Goal: Ask a question

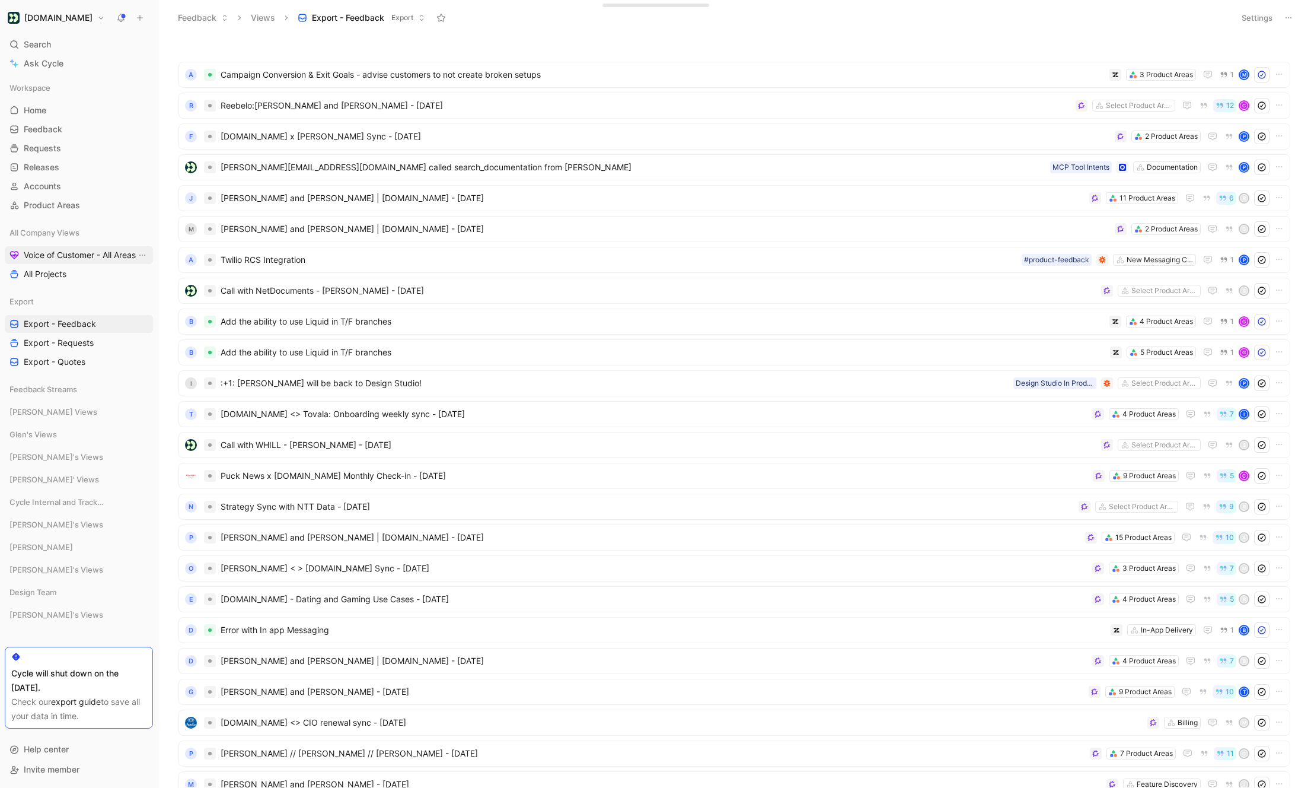
click at [101, 258] on span "Voice of Customer - All Areas" at bounding box center [80, 255] width 112 height 12
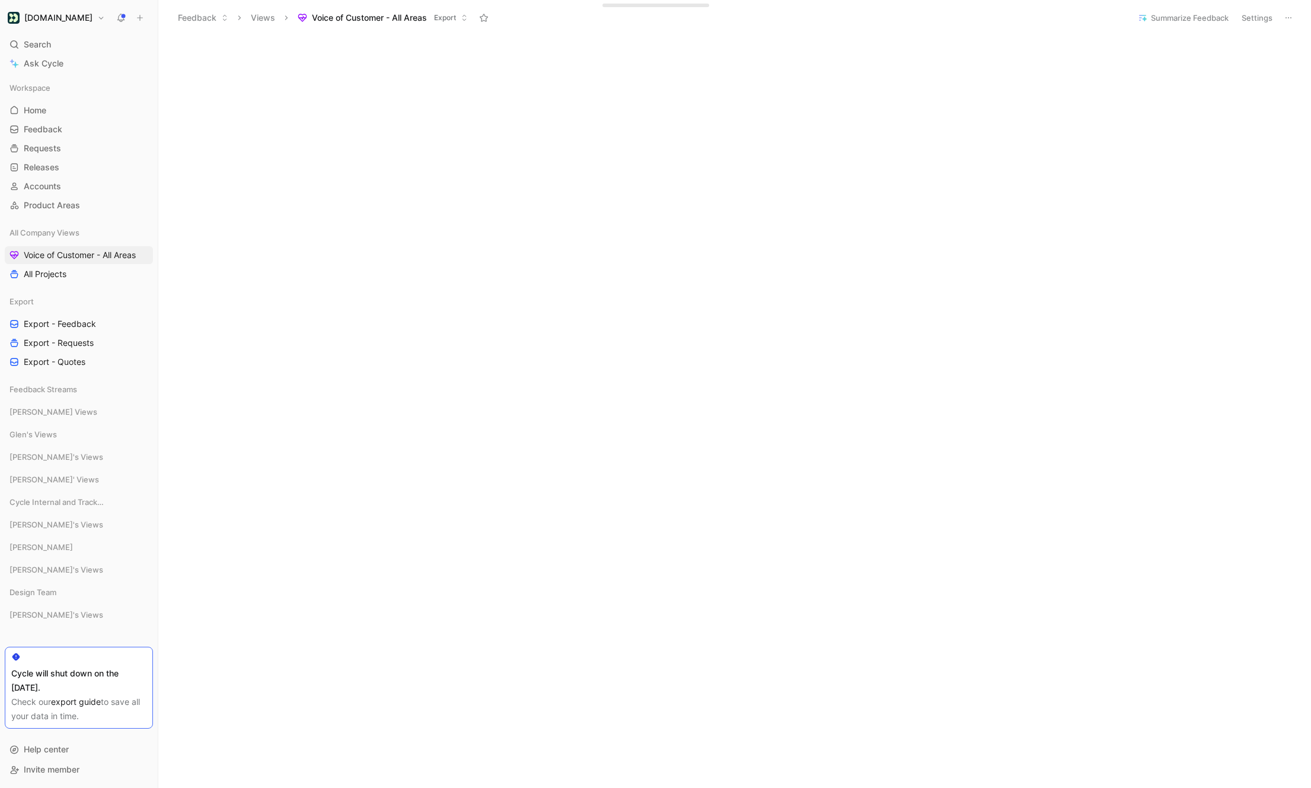
scroll to position [240, 0]
click at [33, 56] on span "Ask Cycle" at bounding box center [44, 63] width 40 height 14
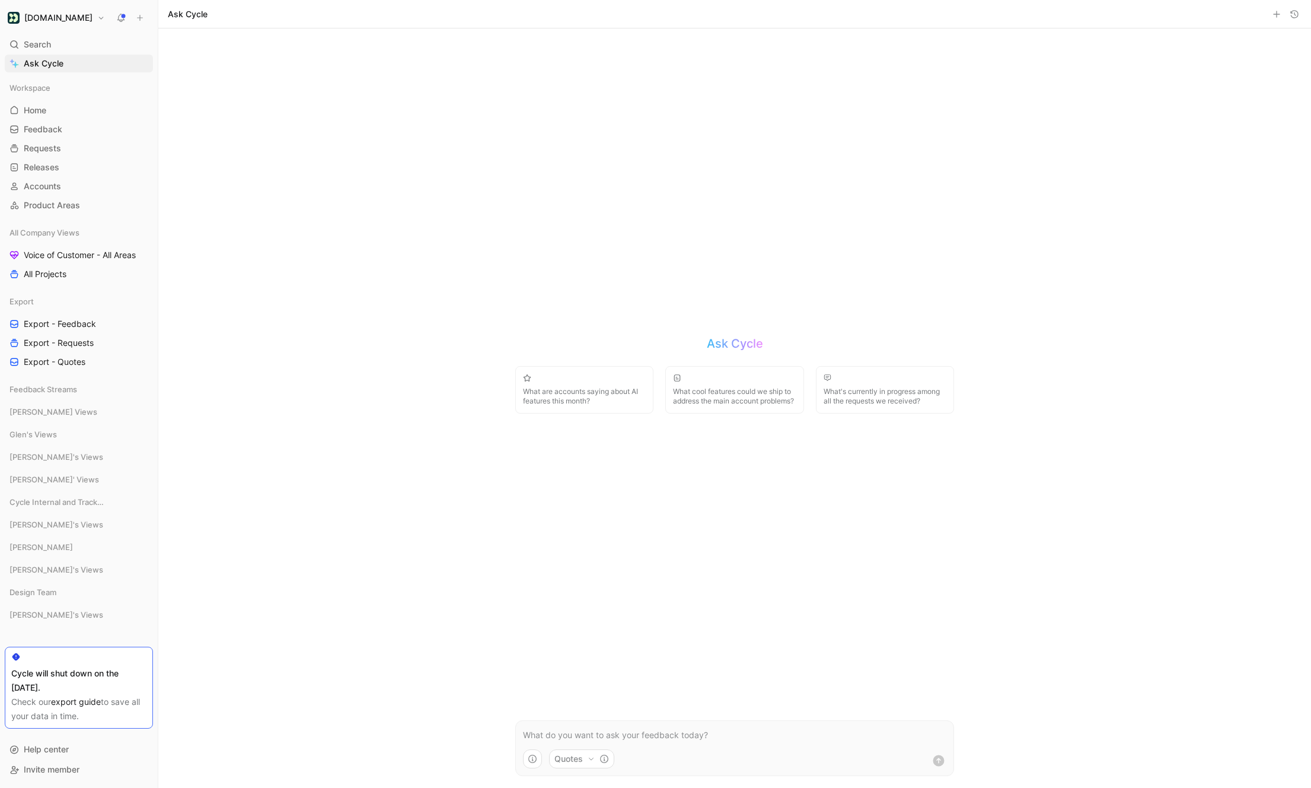
click at [1292, 14] on icon "button" at bounding box center [1294, 13] width 9 height 9
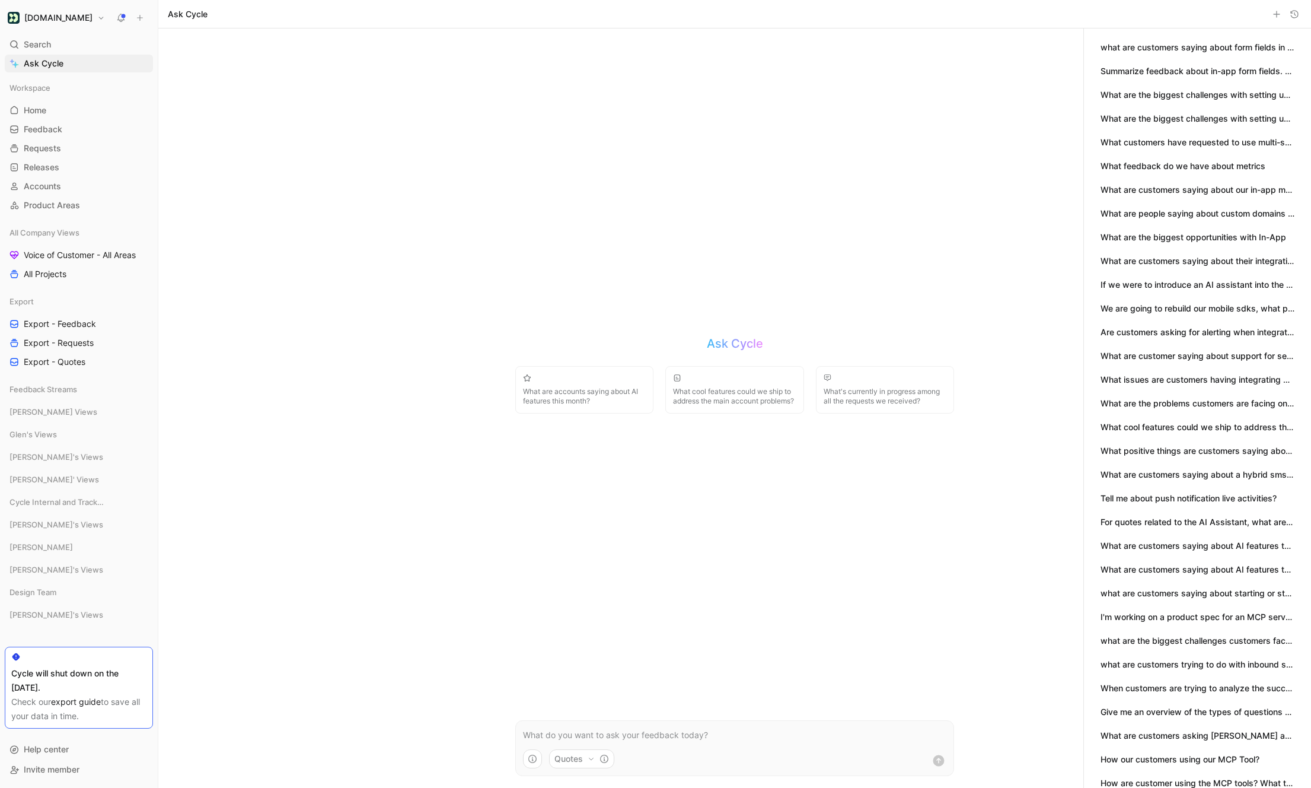
scroll to position [133, 0]
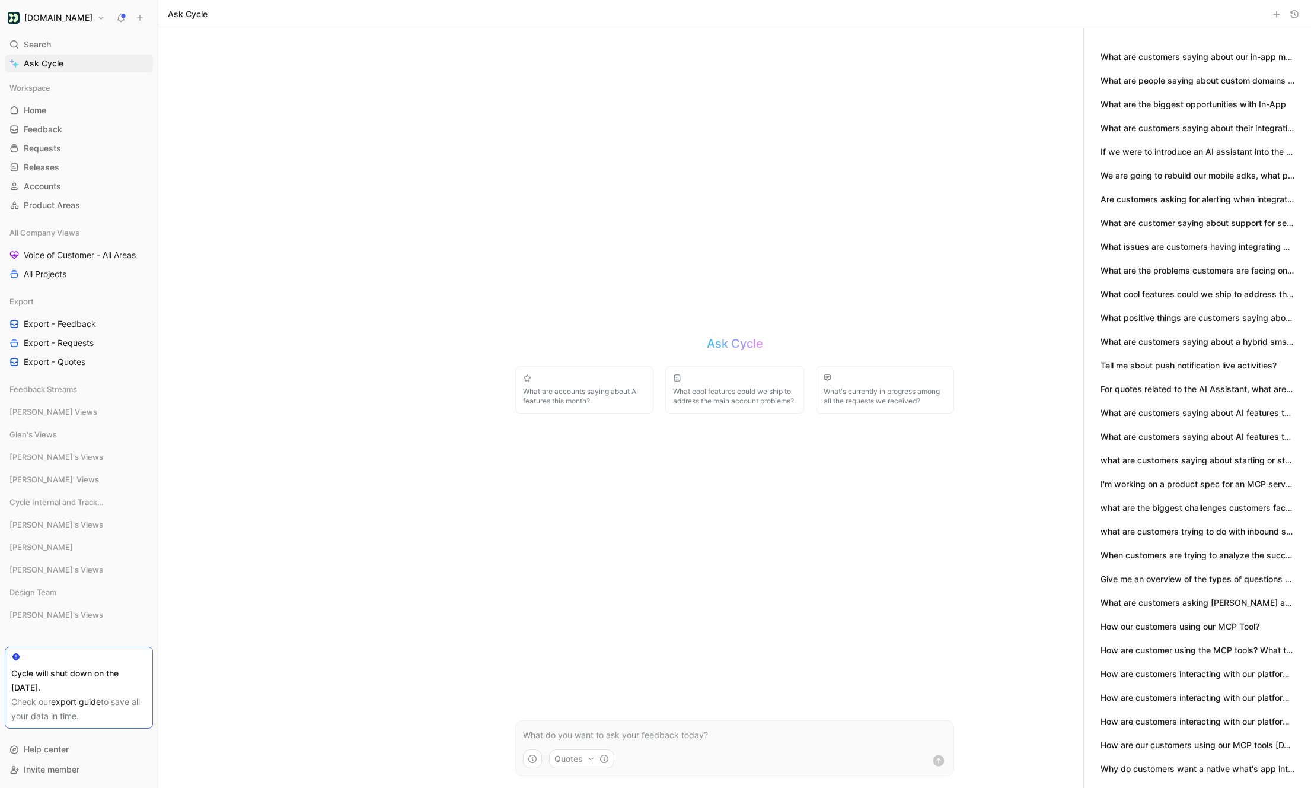
click at [1150, 703] on button "How are customers interacting with our platform via cursor or [PERSON_NAME] via…" at bounding box center [1198, 697] width 194 height 13
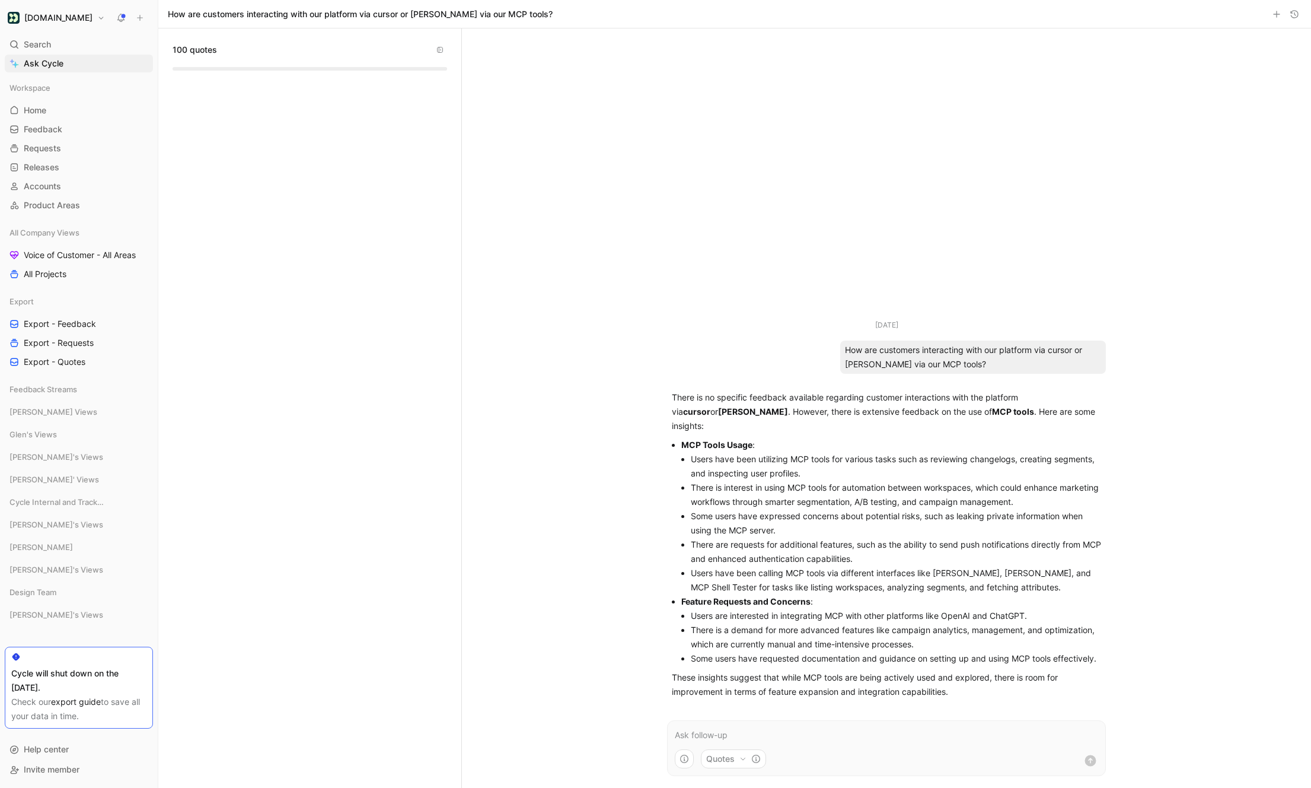
click at [1296, 22] on div "How are customers interacting with our platform via cursor or [PERSON_NAME] via…" at bounding box center [734, 14] width 1153 height 28
click at [1296, 20] on button "button" at bounding box center [1295, 14] width 14 height 14
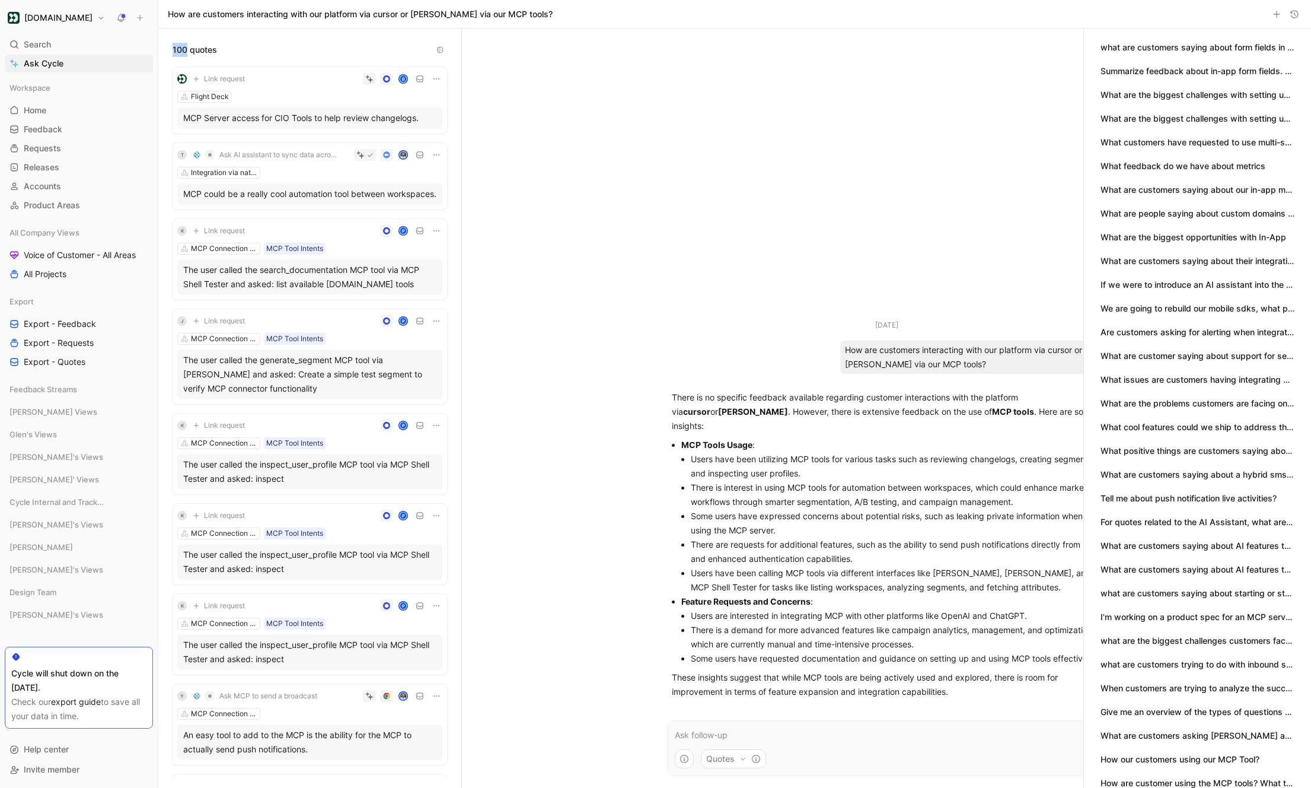
scroll to position [133, 0]
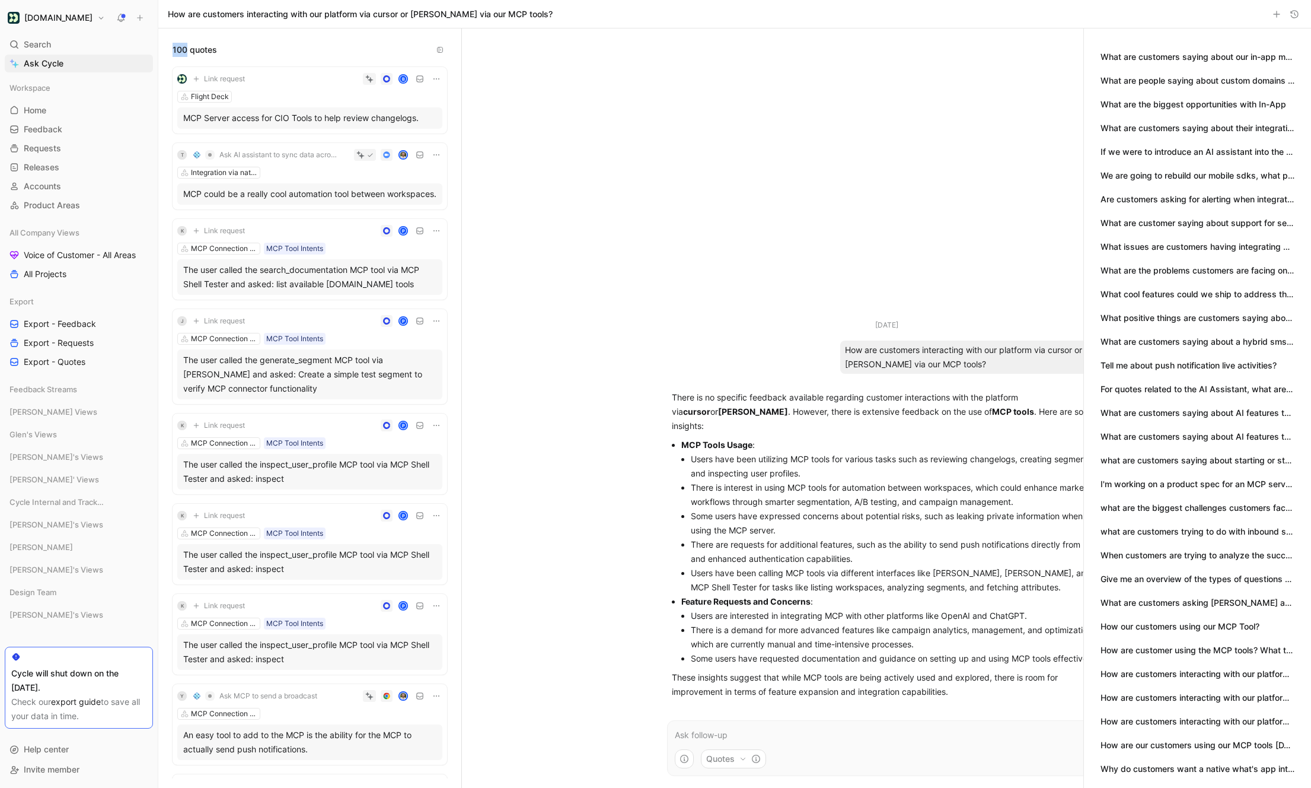
click at [1160, 770] on button "Why do customers want a native what's app integration?" at bounding box center [1198, 768] width 194 height 13
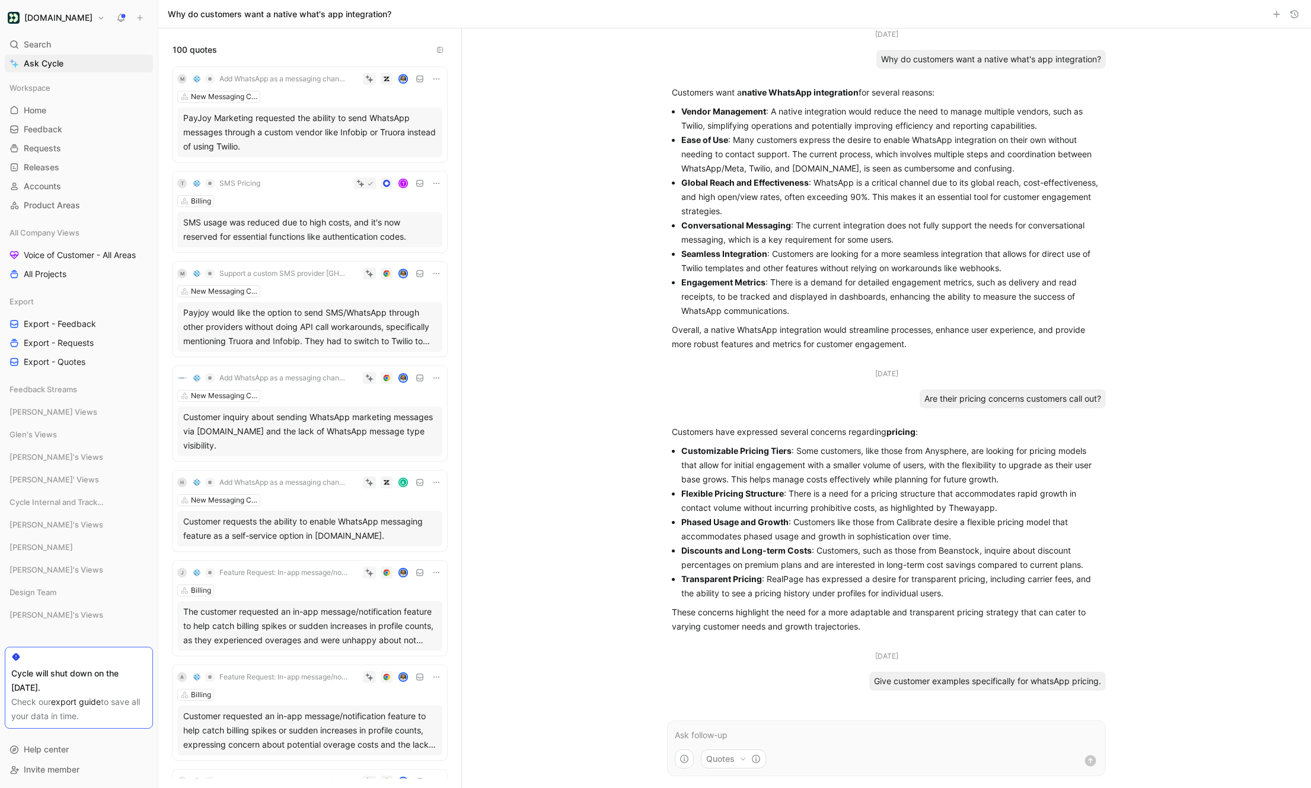
scroll to position [246, 0]
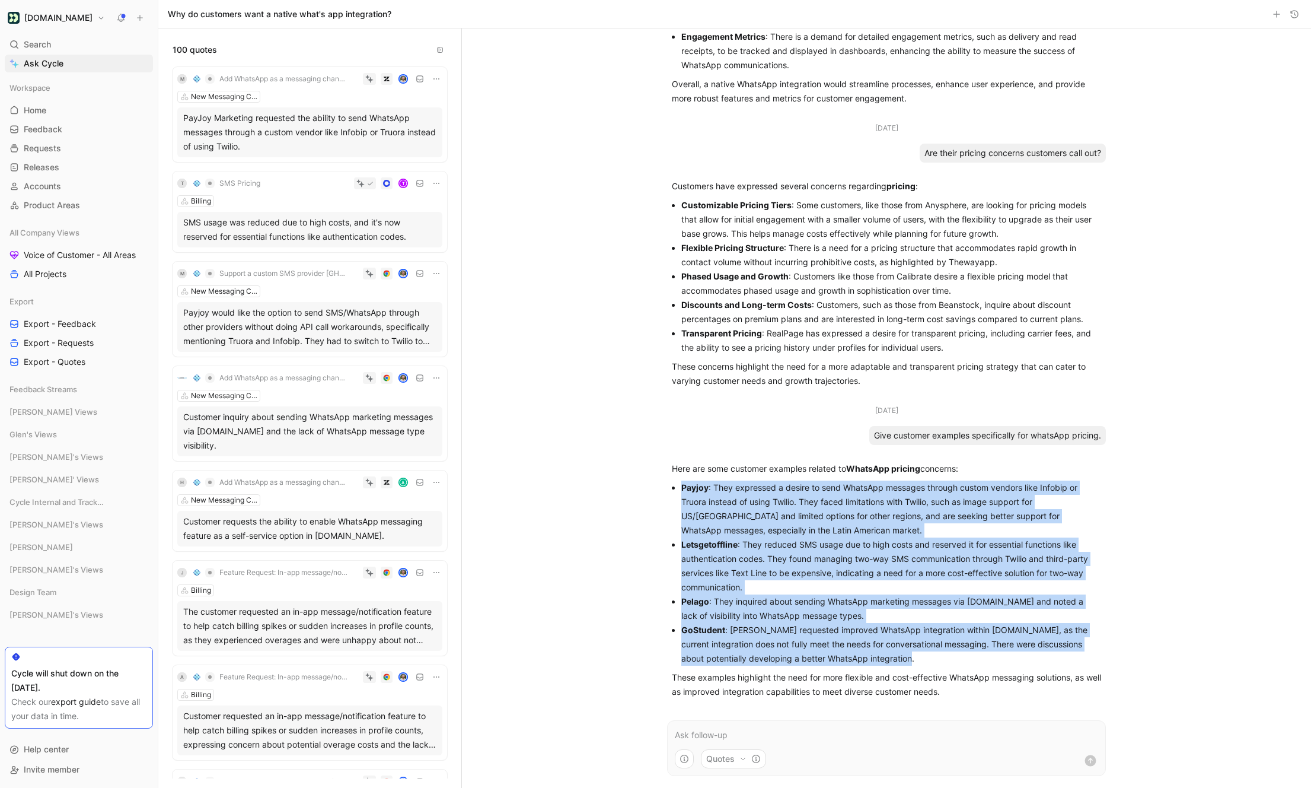
drag, startPoint x: 683, startPoint y: 490, endPoint x: 948, endPoint y: 655, distance: 312.0
click at [948, 655] on ul "Payjoy : They expressed a desire to send WhatsApp messages through custom vendo…" at bounding box center [886, 572] width 429 height 185
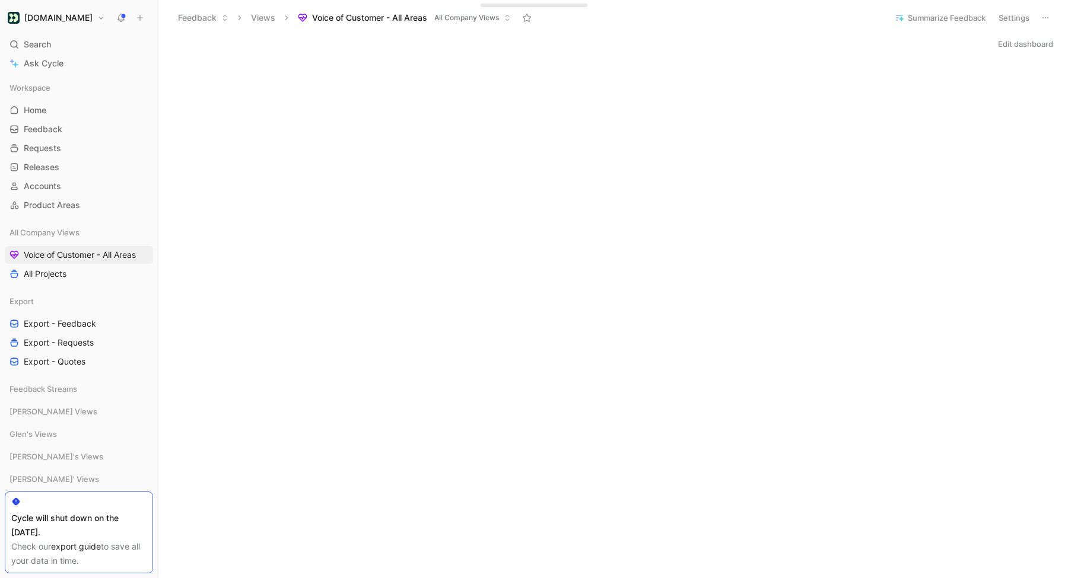
scroll to position [406, 0]
